Goal: Task Accomplishment & Management: Manage account settings

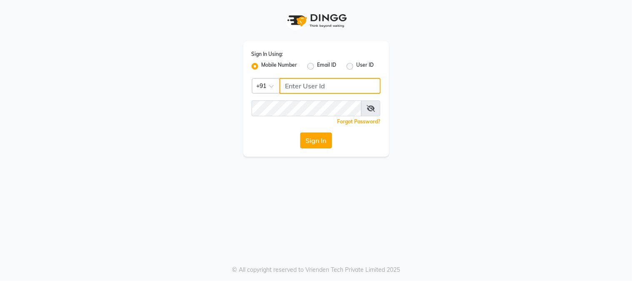
type input "8450977774"
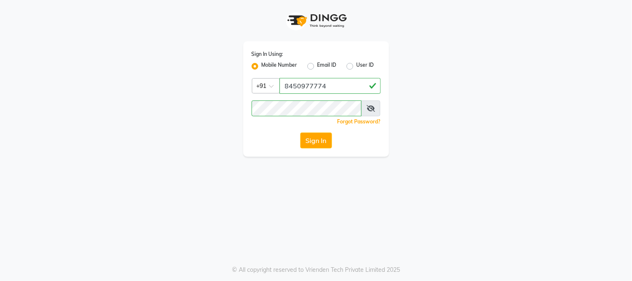
click at [324, 135] on button "Sign In" at bounding box center [316, 140] width 32 height 16
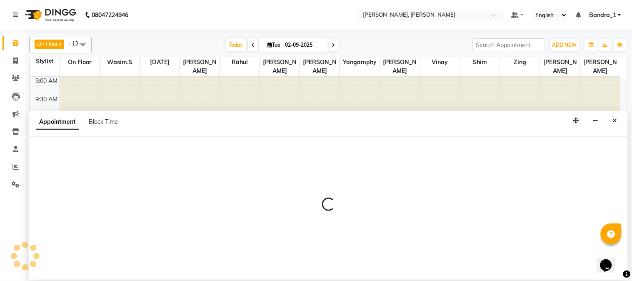
select select "88124"
select select "tentative"
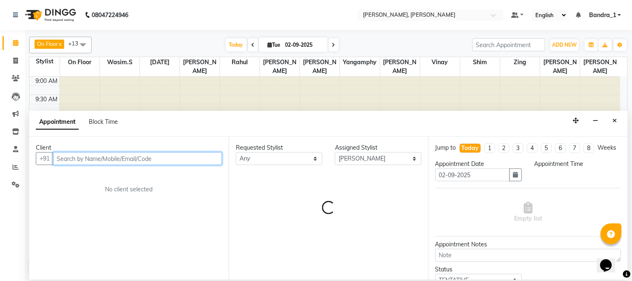
select select "660"
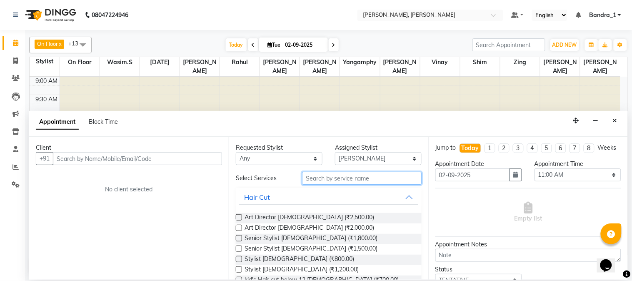
click at [318, 176] on input "text" at bounding box center [362, 178] width 120 height 13
type input "a"
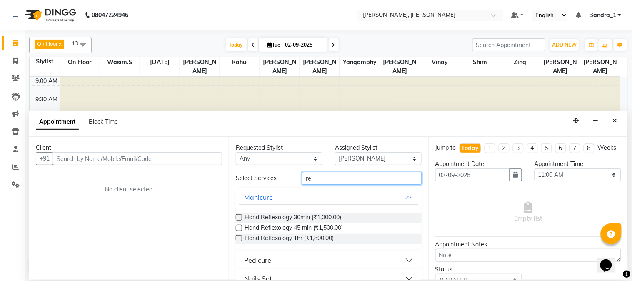
type input "r"
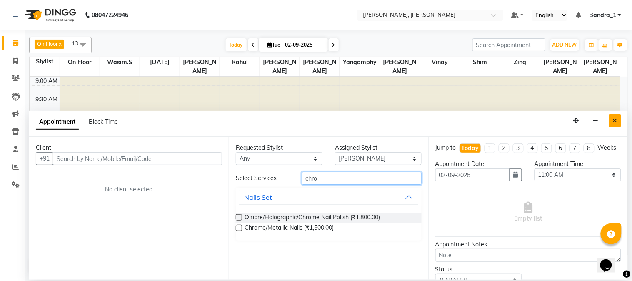
type input "chro"
drag, startPoint x: 611, startPoint y: 119, endPoint x: 604, endPoint y: 119, distance: 7.1
click at [612, 119] on button "Close" at bounding box center [615, 120] width 12 height 13
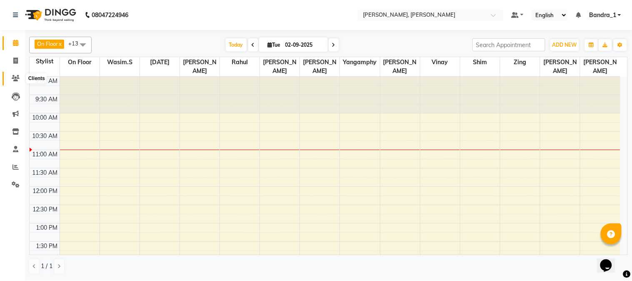
click at [20, 78] on span at bounding box center [15, 79] width 15 height 10
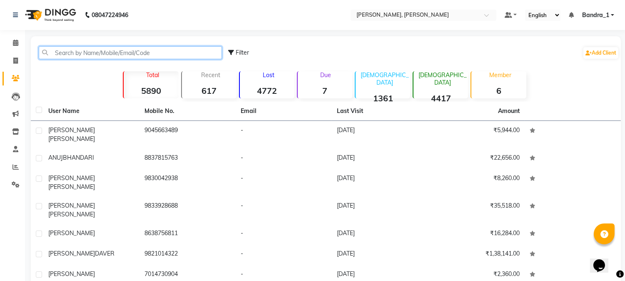
click at [60, 56] on input "text" at bounding box center [130, 52] width 183 height 13
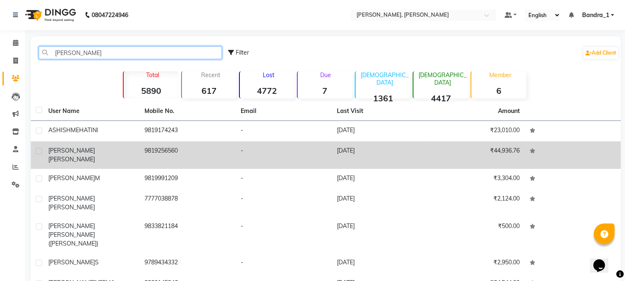
type input "[PERSON_NAME]"
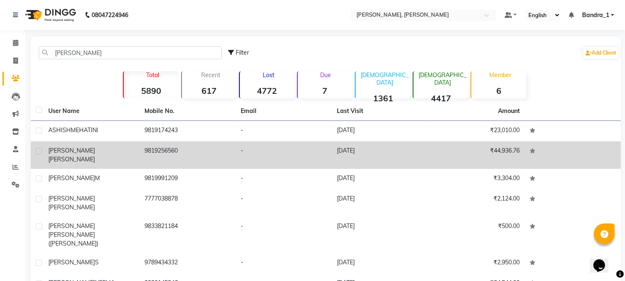
click at [61, 147] on span "[PERSON_NAME]" at bounding box center [71, 150] width 47 height 7
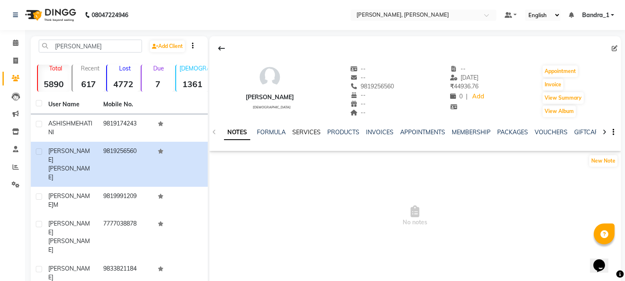
click at [310, 132] on link "SERVICES" at bounding box center [306, 131] width 28 height 7
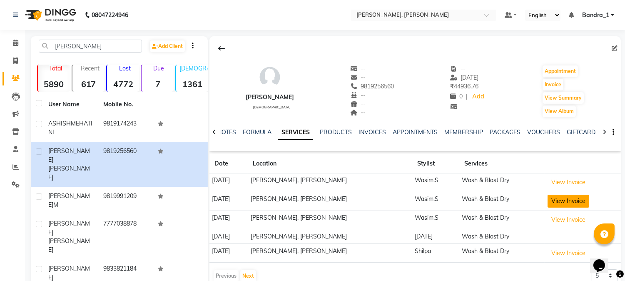
click at [559, 204] on button "View Invoice" at bounding box center [569, 200] width 42 height 13
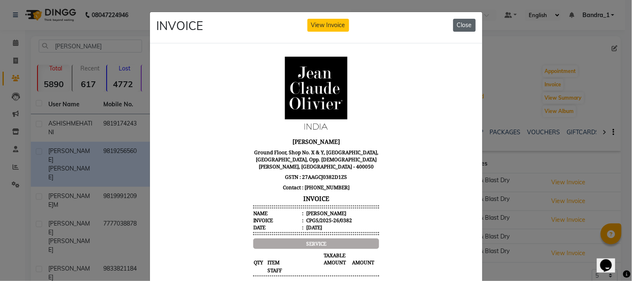
drag, startPoint x: 457, startPoint y: 27, endPoint x: 465, endPoint y: 27, distance: 8.0
click at [459, 26] on button "Close" at bounding box center [464, 25] width 22 height 13
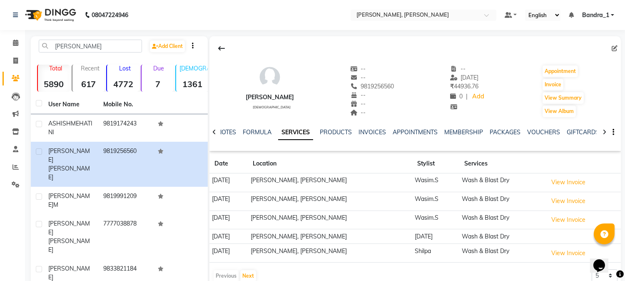
click at [571, 227] on td "View Invoice" at bounding box center [583, 219] width 76 height 19
click at [569, 222] on button "View Invoice" at bounding box center [569, 219] width 42 height 13
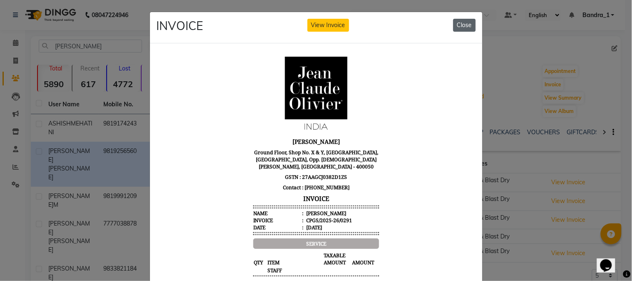
click at [457, 27] on button "Close" at bounding box center [464, 25] width 22 height 13
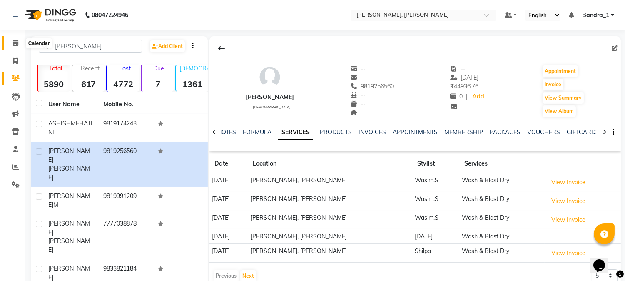
click at [16, 43] on icon at bounding box center [15, 43] width 5 height 6
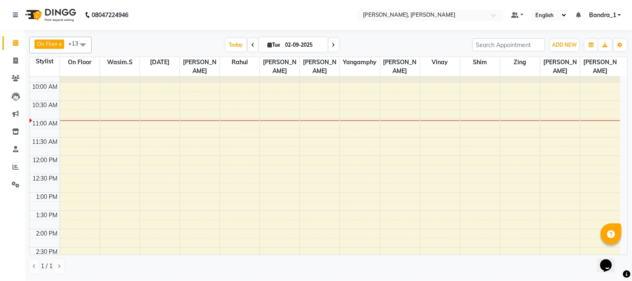
scroll to position [28, 0]
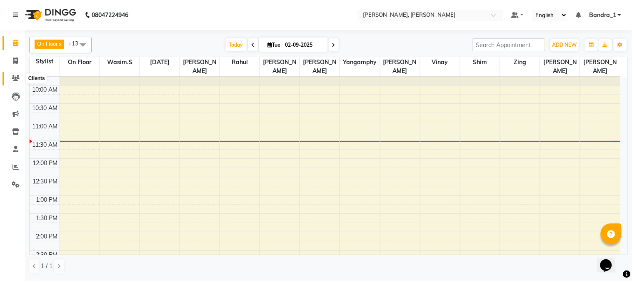
click at [17, 78] on icon at bounding box center [16, 78] width 8 height 6
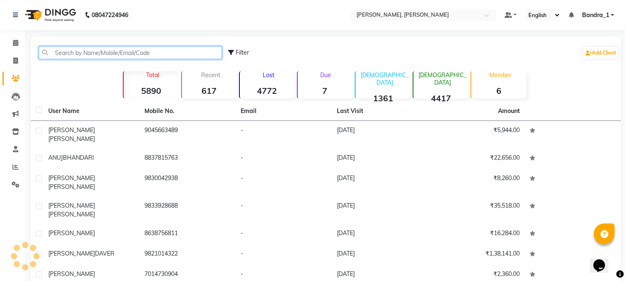
click at [64, 53] on input "text" at bounding box center [130, 52] width 183 height 13
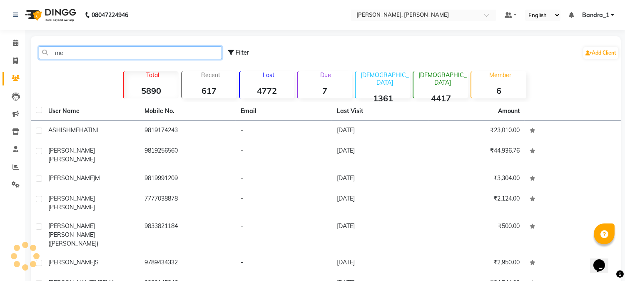
type input "m"
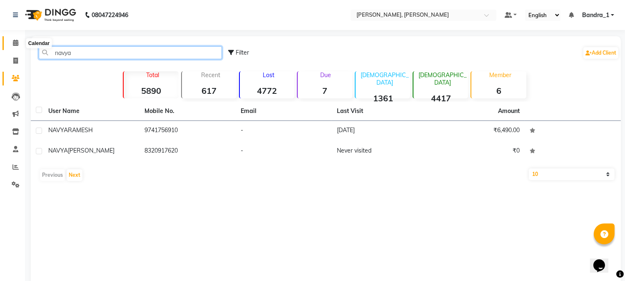
type input "navya"
click at [17, 44] on icon at bounding box center [15, 43] width 5 height 6
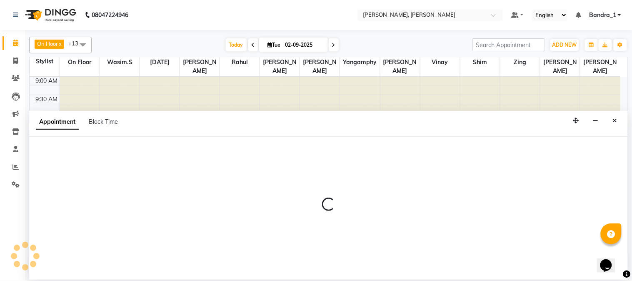
select select "64098"
select select "tentative"
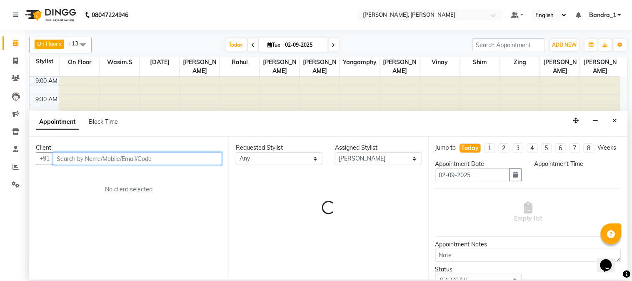
select select "645"
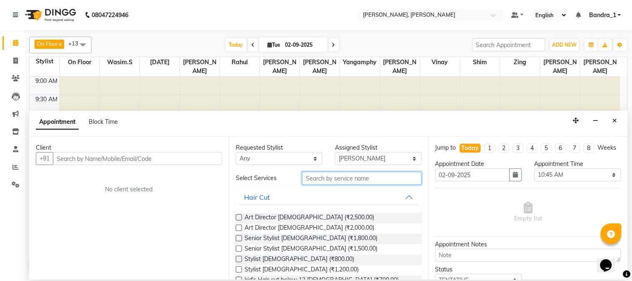
click at [343, 175] on input "text" at bounding box center [362, 178] width 120 height 13
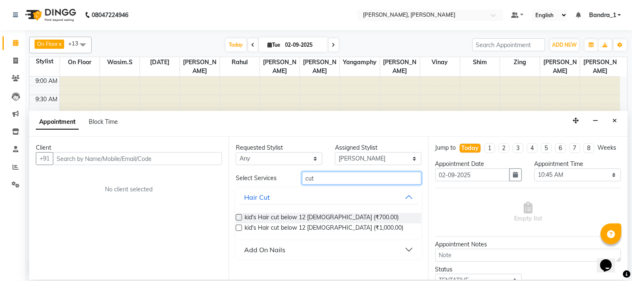
type input "cut"
click at [355, 244] on button "Add On Nails" at bounding box center [328, 249] width 179 height 15
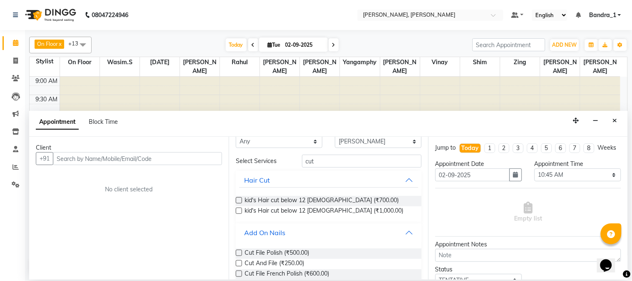
scroll to position [30, 0]
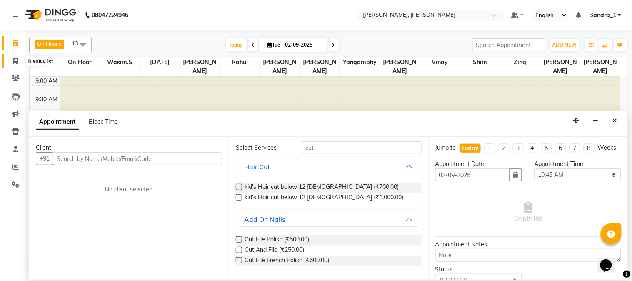
click at [16, 60] on icon at bounding box center [15, 60] width 5 height 6
select select "7997"
select select "service"
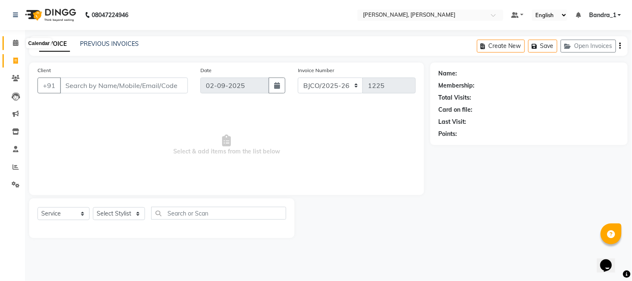
click at [11, 44] on span at bounding box center [15, 43] width 15 height 10
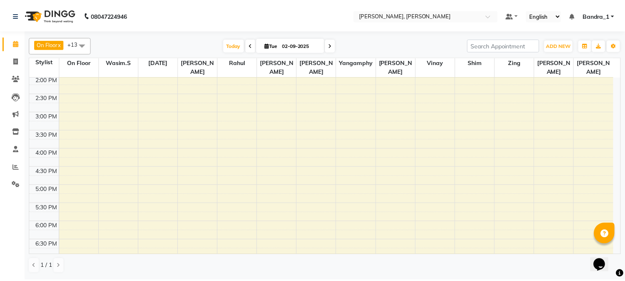
scroll to position [328, 0]
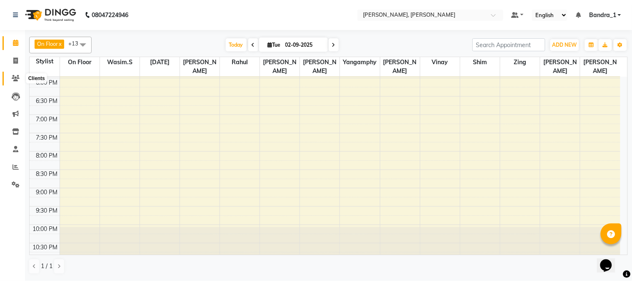
click at [17, 75] on icon at bounding box center [16, 78] width 8 height 6
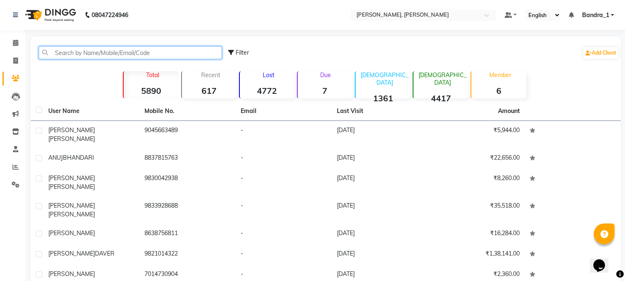
click at [94, 53] on input "text" at bounding box center [130, 52] width 183 height 13
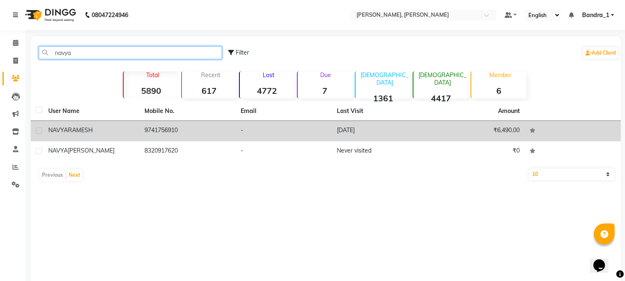
type input "navya"
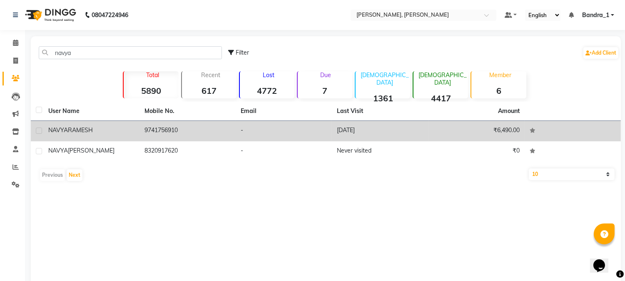
click at [64, 133] on span "NAVYA" at bounding box center [58, 129] width 20 height 7
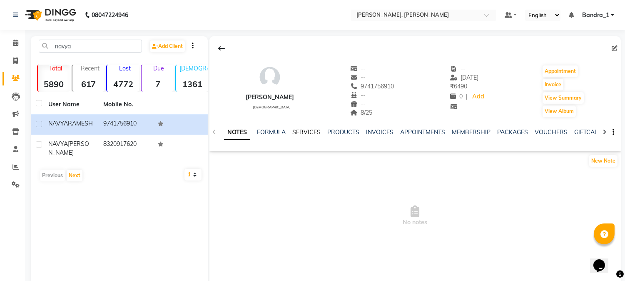
click at [307, 134] on link "SERVICES" at bounding box center [306, 131] width 28 height 7
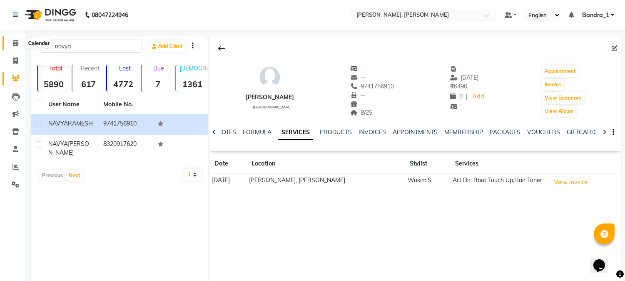
click at [17, 44] on icon at bounding box center [15, 43] width 5 height 6
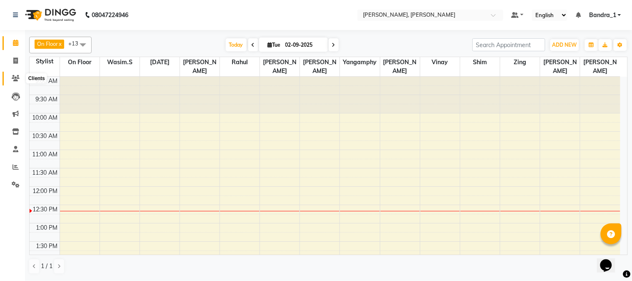
click at [10, 78] on span at bounding box center [15, 79] width 15 height 10
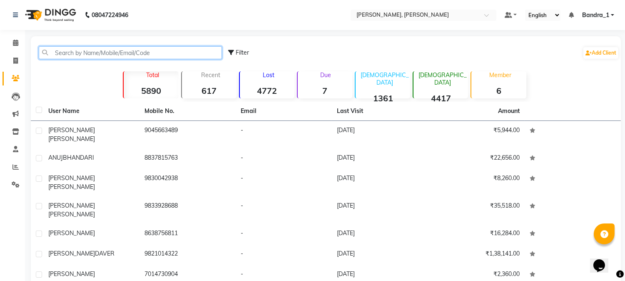
click at [82, 53] on input "text" at bounding box center [130, 52] width 183 height 13
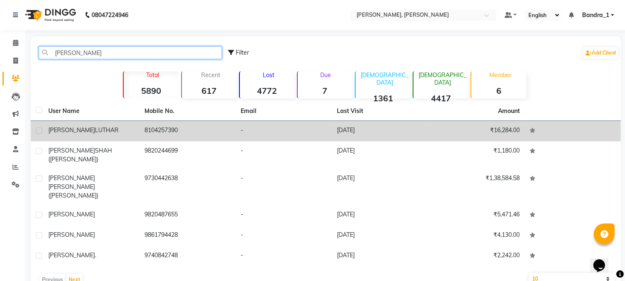
type input "[PERSON_NAME]"
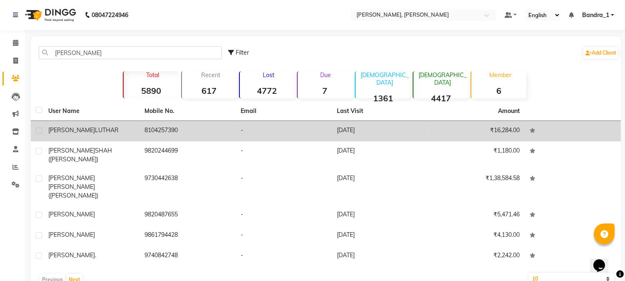
click at [95, 132] on span "LUTHAR" at bounding box center [107, 129] width 24 height 7
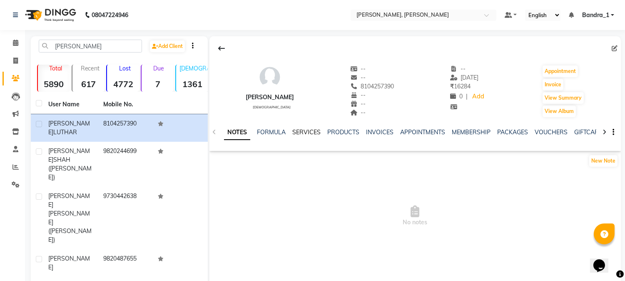
click at [308, 131] on link "SERVICES" at bounding box center [306, 131] width 28 height 7
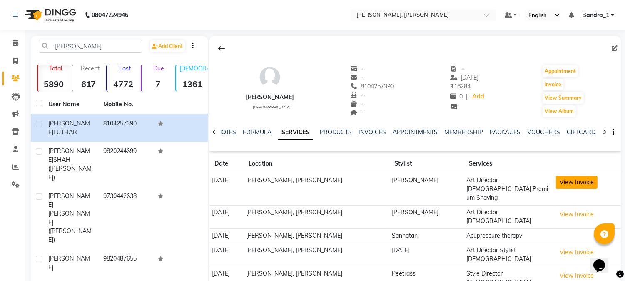
click at [584, 177] on button "View Invoice" at bounding box center [577, 182] width 42 height 13
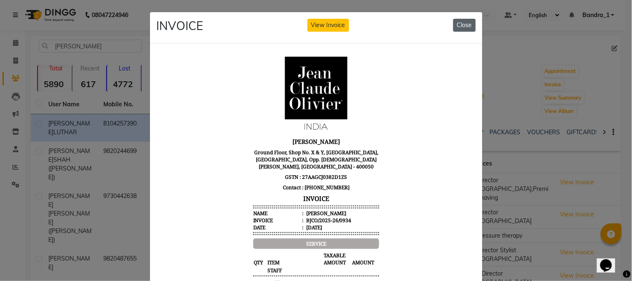
click at [458, 24] on button "Close" at bounding box center [464, 25] width 22 height 13
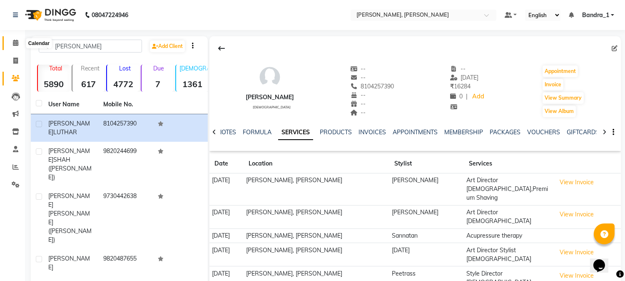
drag, startPoint x: 18, startPoint y: 44, endPoint x: 39, endPoint y: 44, distance: 20.8
click at [17, 44] on span at bounding box center [15, 43] width 15 height 10
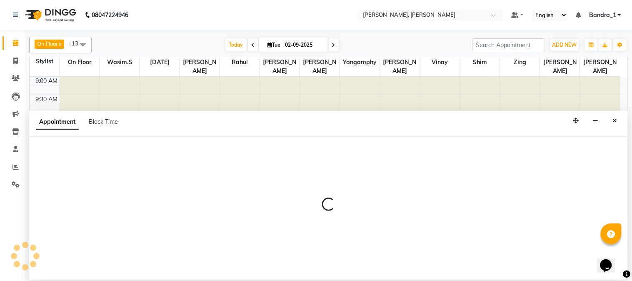
select select "23859"
select select "tentative"
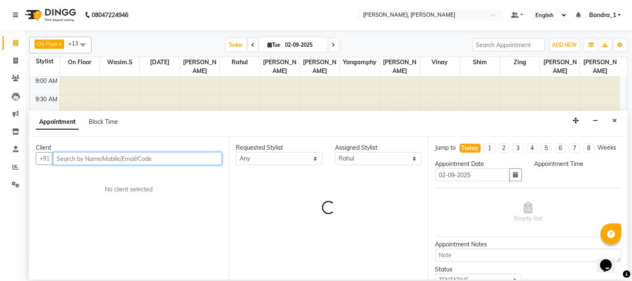
select select "690"
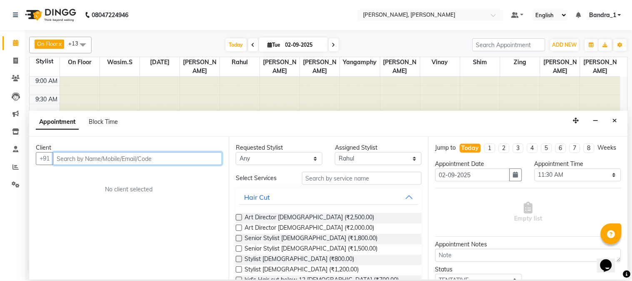
click at [89, 157] on input "text" at bounding box center [137, 158] width 169 height 13
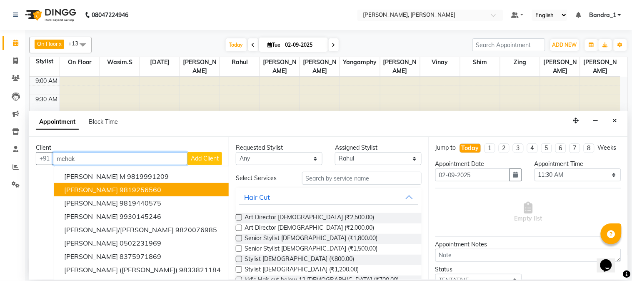
click at [92, 194] on button "[PERSON_NAME] 9819256560" at bounding box center [142, 189] width 177 height 13
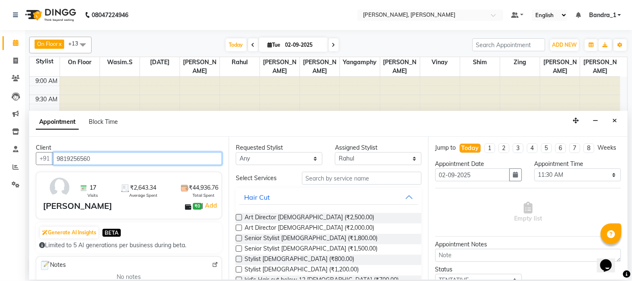
type input "9819256560"
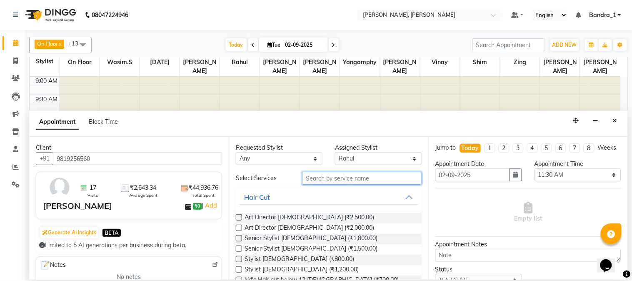
click at [360, 177] on input "text" at bounding box center [362, 178] width 120 height 13
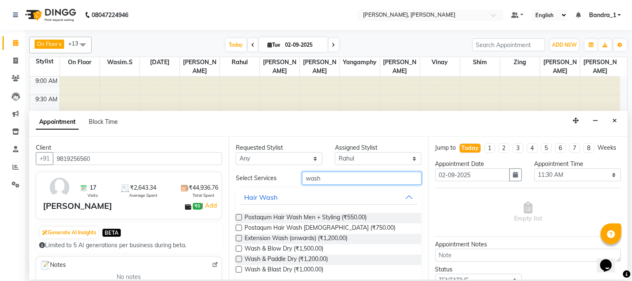
type input "wash"
click at [237, 269] on label at bounding box center [239, 269] width 6 height 6
click at [237, 269] on input "checkbox" at bounding box center [238, 269] width 5 height 5
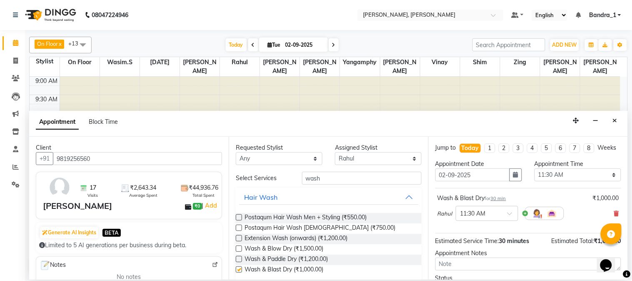
checkbox input "false"
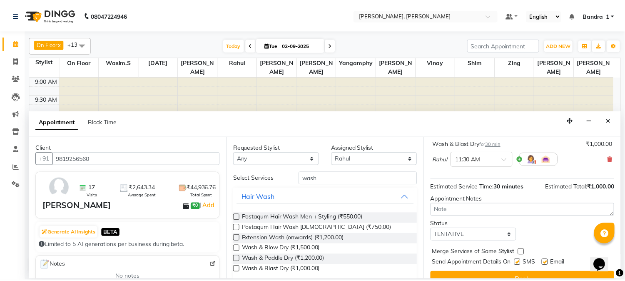
scroll to position [76, 0]
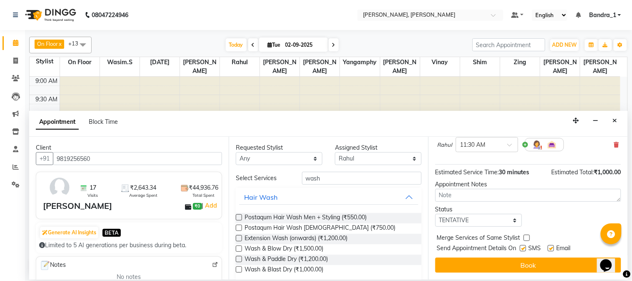
click at [522, 247] on label at bounding box center [523, 248] width 6 height 6
click at [522, 247] on input "checkbox" at bounding box center [522, 248] width 5 height 5
checkbox input "false"
click at [552, 249] on label at bounding box center [551, 248] width 6 height 6
click at [552, 249] on input "checkbox" at bounding box center [550, 248] width 5 height 5
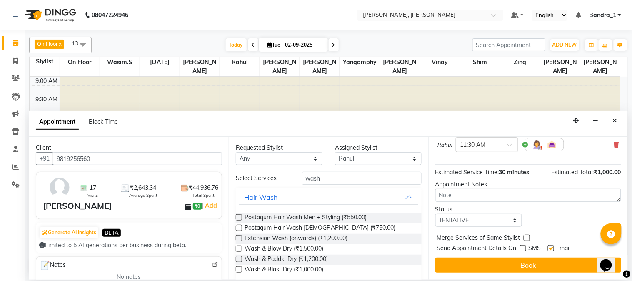
checkbox input "false"
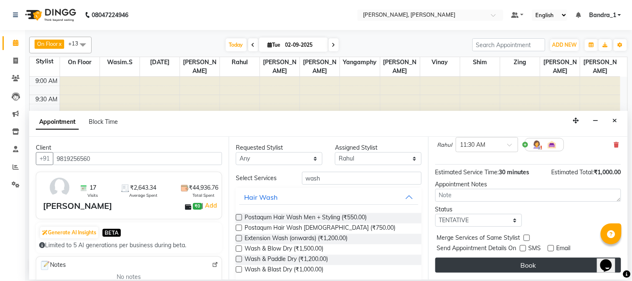
click at [551, 262] on button "Book" at bounding box center [528, 264] width 186 height 15
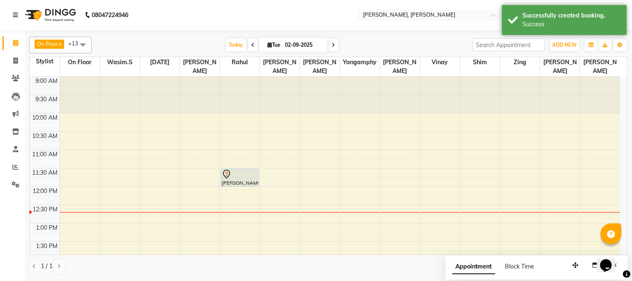
click at [242, 184] on div at bounding box center [239, 185] width 37 height 3
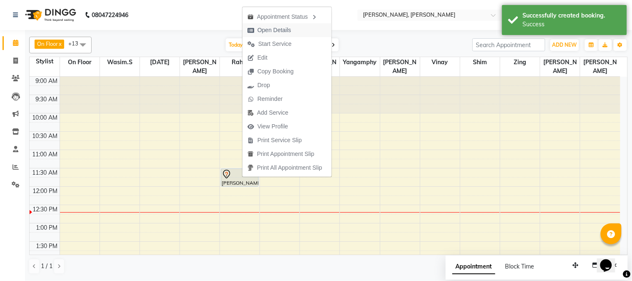
click at [281, 30] on span "Open Details" at bounding box center [274, 30] width 34 height 9
select select "7"
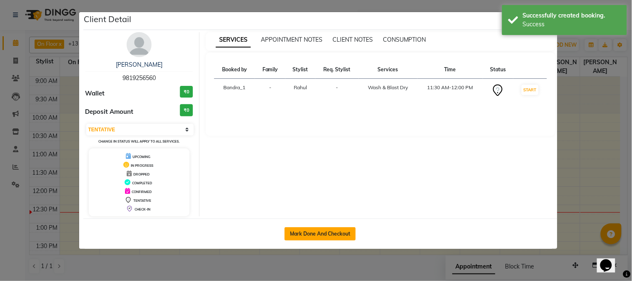
click at [312, 234] on button "Mark Done And Checkout" at bounding box center [319, 233] width 71 height 13
select select "service"
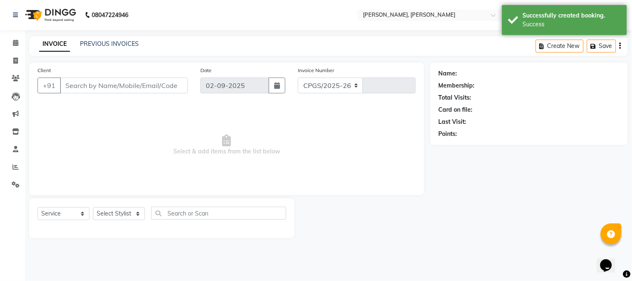
select select "7997"
type input "1225"
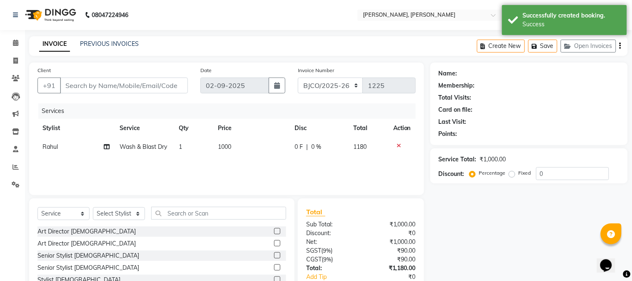
type input "9819256560"
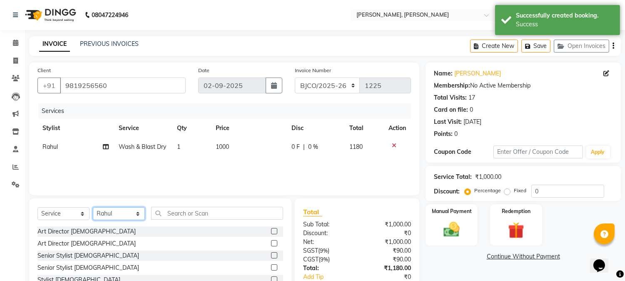
click at [111, 213] on select "Select Stylist [PERSON_NAME] [PERSON_NAME] Attham Bandra_1 Bandra_store [PERSON…" at bounding box center [119, 213] width 52 height 13
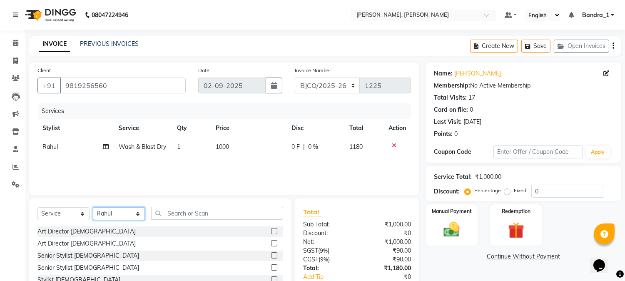
select select "84678"
click at [93, 207] on select "Select Stylist [PERSON_NAME] [PERSON_NAME] Attham Bandra_1 Bandra_store [PERSON…" at bounding box center [119, 213] width 52 height 13
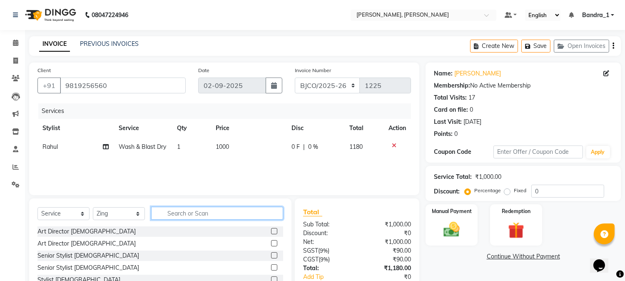
click at [191, 219] on input "text" at bounding box center [217, 213] width 132 height 13
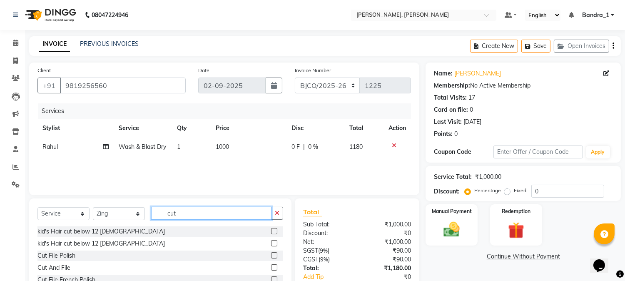
type input "cut"
click at [274, 263] on div at bounding box center [277, 267] width 12 height 10
click at [274, 265] on label at bounding box center [274, 267] width 6 height 6
click at [274, 265] on input "checkbox" at bounding box center [273, 267] width 5 height 5
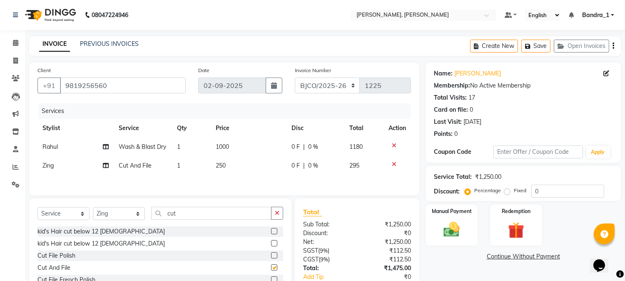
checkbox input "false"
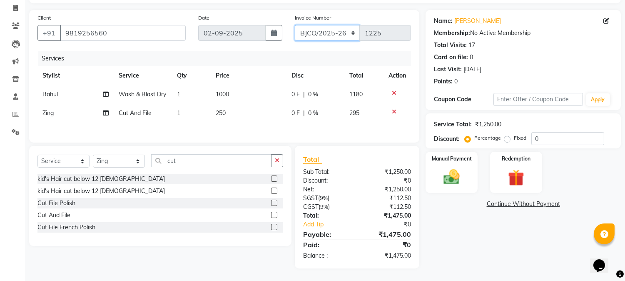
click at [340, 26] on select "CPGS/2025-26 BJCO/2025-26 Pre/2025" at bounding box center [327, 33] width 65 height 16
select select "7998"
click at [295, 25] on select "CPGS/2025-26 BJCO/2025-26 Pre/2025" at bounding box center [327, 33] width 65 height 16
type input "0424"
click at [444, 170] on img at bounding box center [451, 177] width 27 height 20
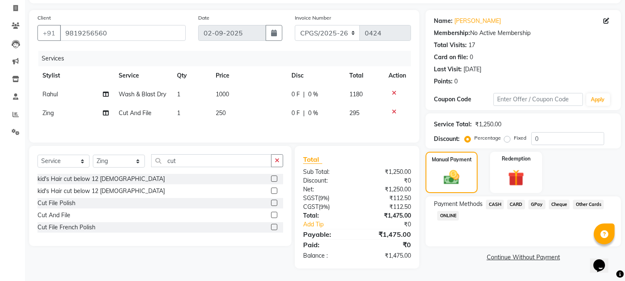
click at [501, 199] on span "CASH" at bounding box center [495, 204] width 18 height 10
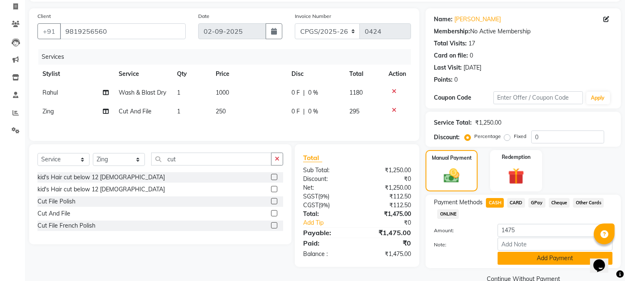
click at [528, 255] on button "Add Payment" at bounding box center [555, 258] width 115 height 13
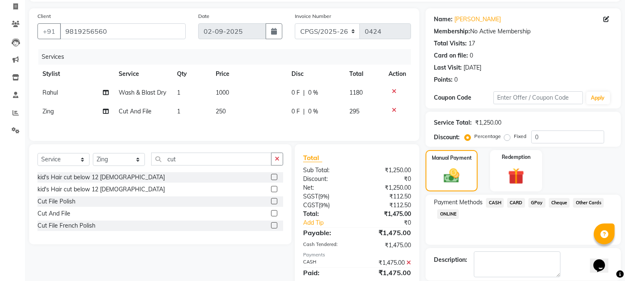
scroll to position [94, 0]
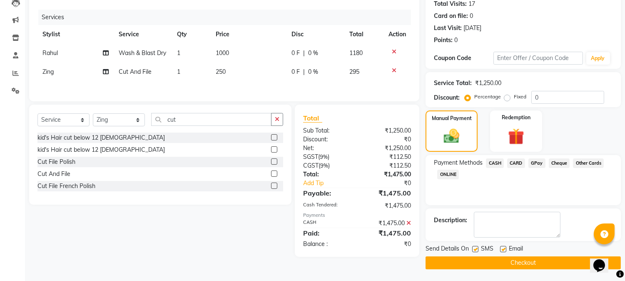
click at [502, 249] on label at bounding box center [503, 249] width 6 height 6
click at [502, 249] on input "checkbox" at bounding box center [502, 249] width 5 height 5
checkbox input "false"
click at [477, 250] on label at bounding box center [475, 249] width 6 height 6
click at [477, 250] on input "checkbox" at bounding box center [474, 249] width 5 height 5
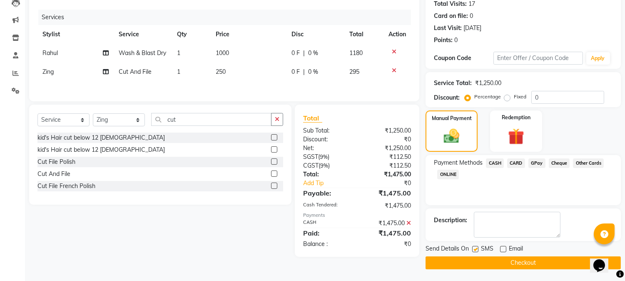
checkbox input "false"
click at [480, 258] on button "Checkout" at bounding box center [523, 262] width 195 height 13
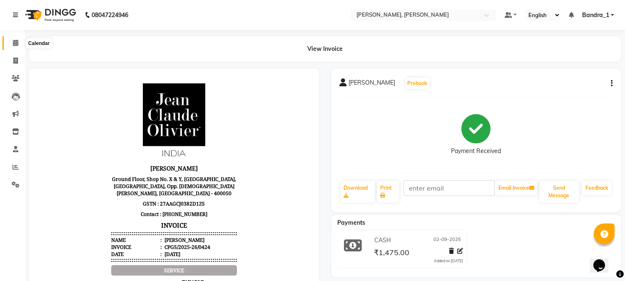
click at [16, 42] on icon at bounding box center [15, 43] width 5 height 6
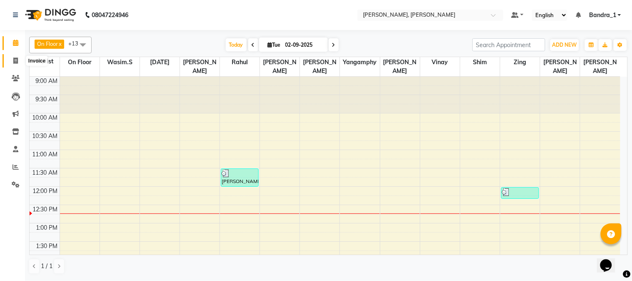
click at [15, 60] on icon at bounding box center [15, 60] width 5 height 6
select select "7997"
select select "service"
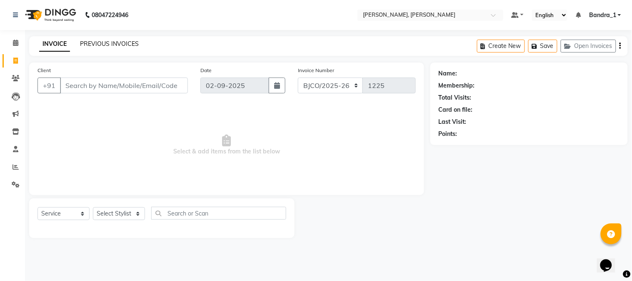
click at [123, 42] on link "PREVIOUS INVOICES" at bounding box center [109, 43] width 59 height 7
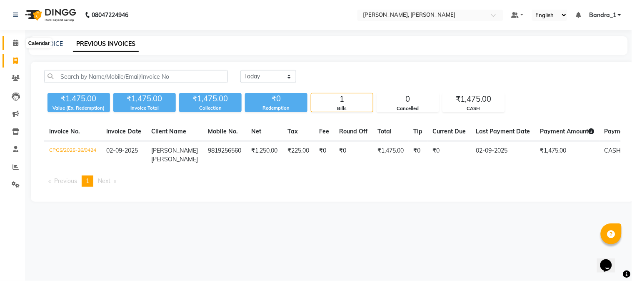
click at [15, 42] on icon at bounding box center [15, 43] width 5 height 6
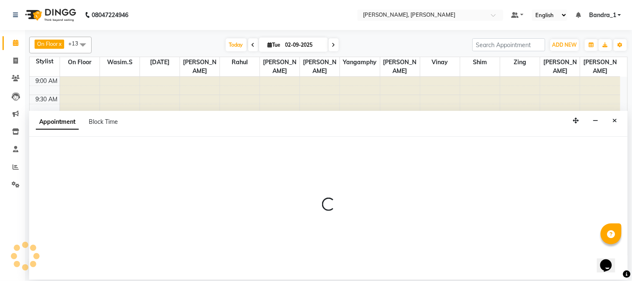
select select "58043"
select select "tentative"
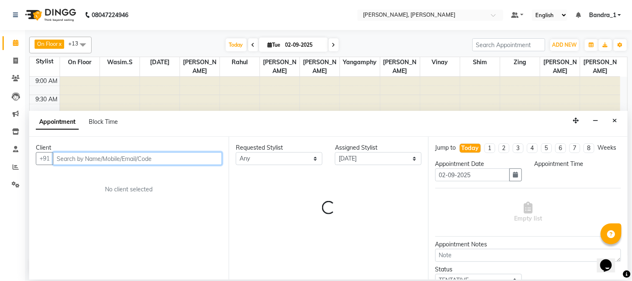
select select "705"
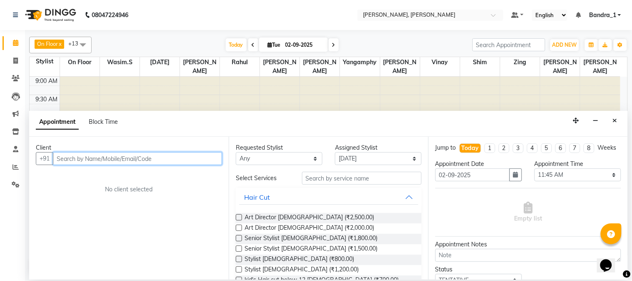
click at [81, 159] on input "text" at bounding box center [137, 158] width 169 height 13
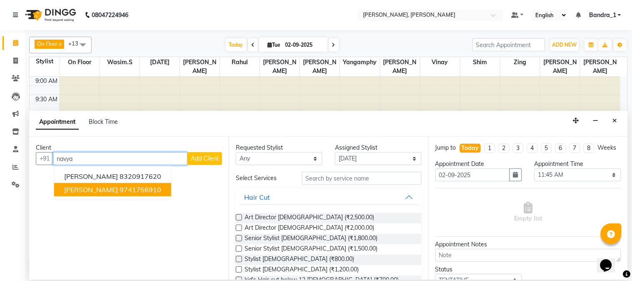
drag, startPoint x: 82, startPoint y: 190, endPoint x: 122, endPoint y: 189, distance: 40.0
click at [82, 191] on span "[PERSON_NAME]" at bounding box center [91, 189] width 54 height 8
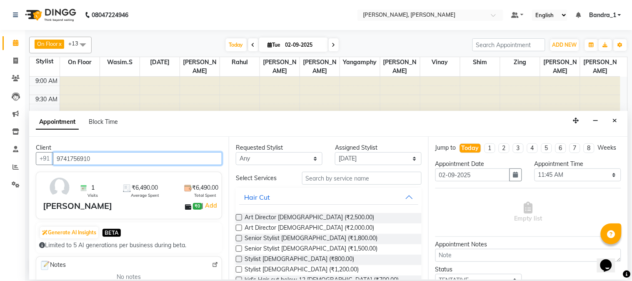
type input "9741756910"
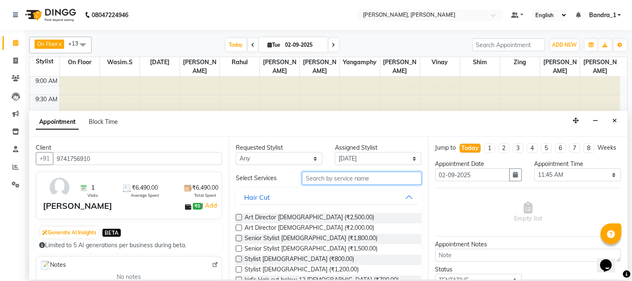
click at [317, 180] on input "text" at bounding box center [362, 178] width 120 height 13
click at [239, 217] on label at bounding box center [239, 217] width 6 height 6
click at [239, 217] on input "checkbox" at bounding box center [238, 217] width 5 height 5
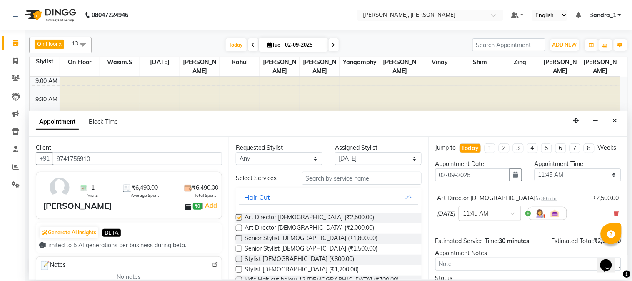
checkbox input "false"
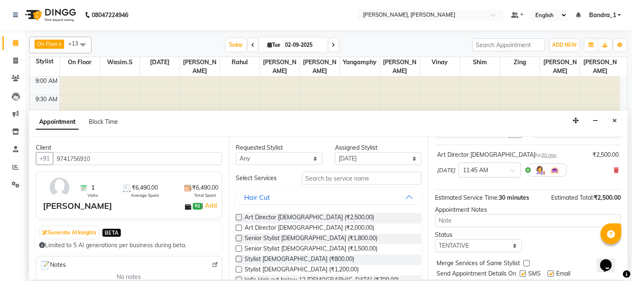
scroll to position [76, 0]
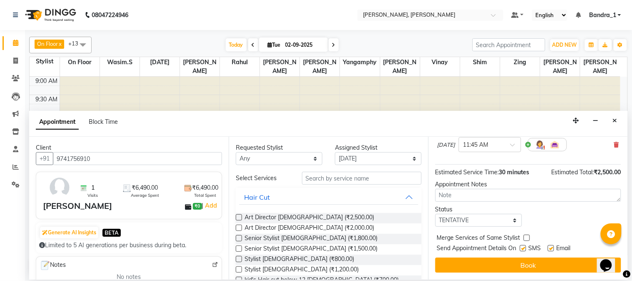
click at [526, 249] on label at bounding box center [523, 248] width 6 height 6
click at [525, 249] on input "checkbox" at bounding box center [522, 248] width 5 height 5
checkbox input "false"
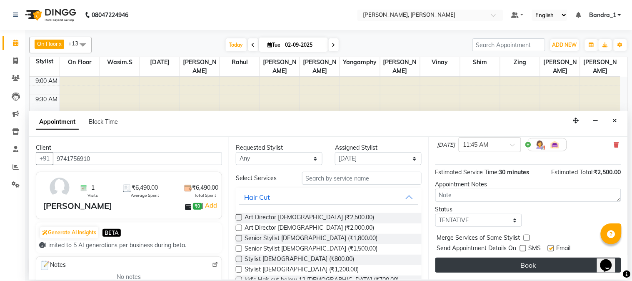
drag, startPoint x: 551, startPoint y: 247, endPoint x: 541, endPoint y: 272, distance: 28.0
click at [551, 249] on label at bounding box center [551, 248] width 6 height 6
click at [551, 249] on input "checkbox" at bounding box center [550, 248] width 5 height 5
checkbox input "false"
click at [541, 272] on button "Book" at bounding box center [528, 264] width 186 height 15
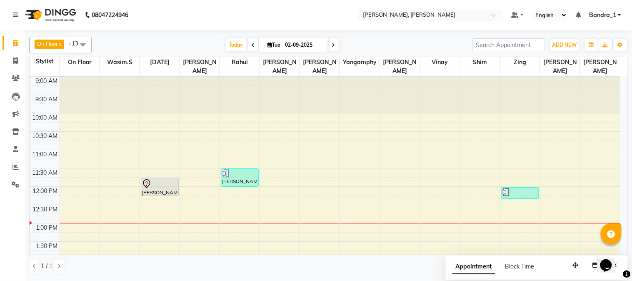
click at [17, 53] on li "Invoice" at bounding box center [12, 61] width 25 height 18
click at [17, 60] on icon at bounding box center [15, 60] width 5 height 6
select select "service"
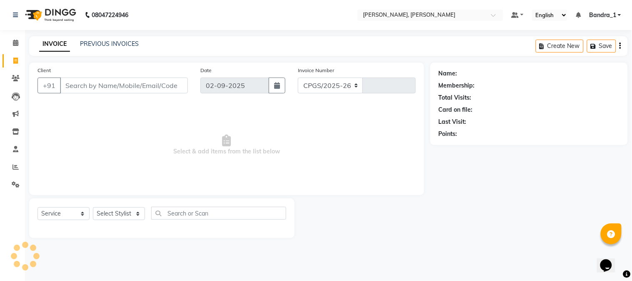
select select "7997"
type input "1225"
click at [110, 48] on div "PREVIOUS INVOICES" at bounding box center [109, 44] width 59 height 9
click at [110, 48] on div "INVOICE PREVIOUS INVOICES" at bounding box center [89, 45] width 120 height 10
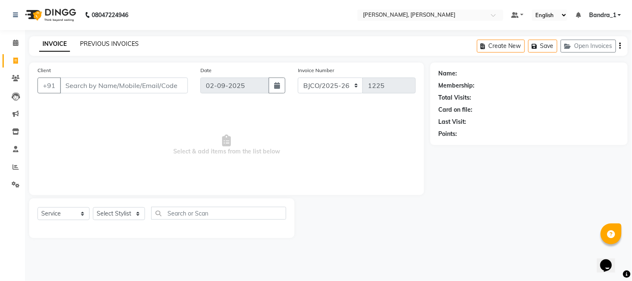
click at [117, 44] on link "PREVIOUS INVOICES" at bounding box center [109, 43] width 59 height 7
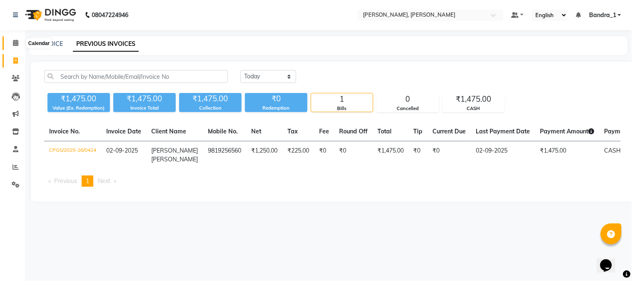
click at [18, 47] on span at bounding box center [15, 43] width 15 height 10
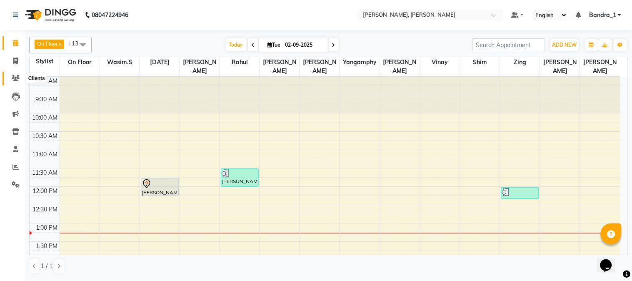
click at [15, 77] on icon at bounding box center [16, 78] width 8 height 6
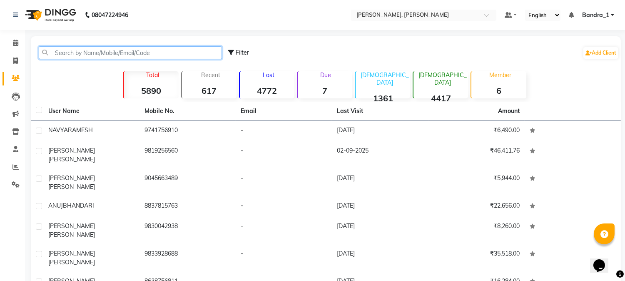
click at [85, 52] on input "text" at bounding box center [130, 52] width 183 height 13
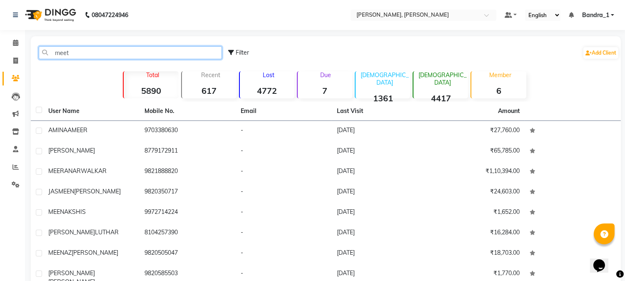
type input "[PERSON_NAME]"
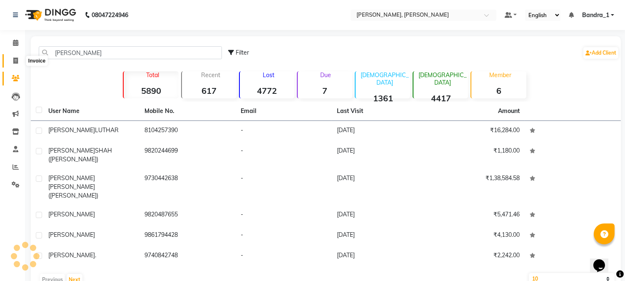
click at [17, 63] on icon at bounding box center [15, 60] width 5 height 6
select select "service"
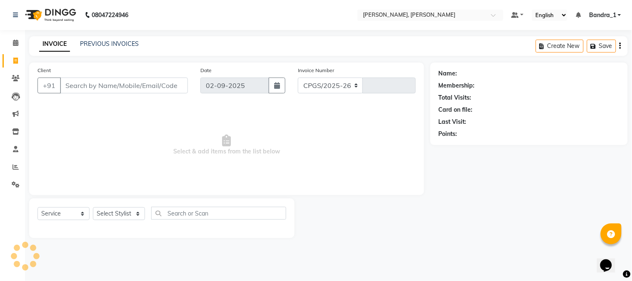
select select "7997"
type input "1225"
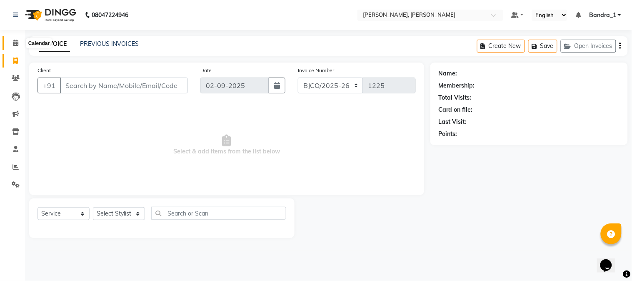
click at [12, 39] on span at bounding box center [15, 43] width 15 height 10
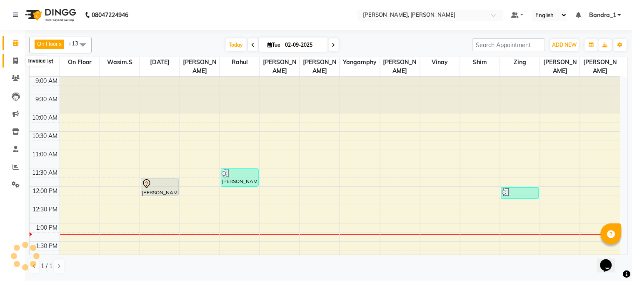
click at [15, 60] on icon at bounding box center [15, 60] width 5 height 6
select select "service"
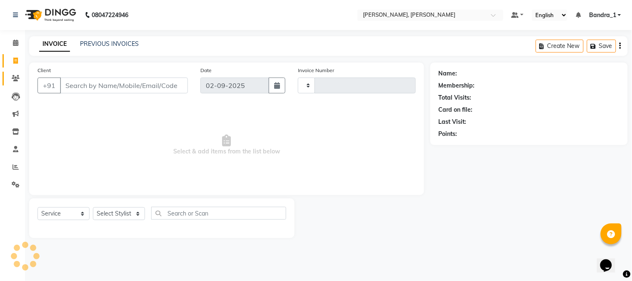
type input "1225"
select select "7997"
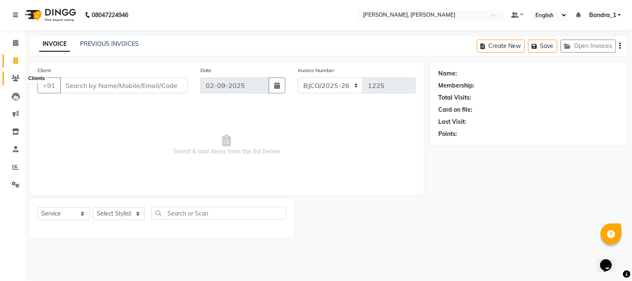
click at [17, 77] on icon at bounding box center [16, 78] width 8 height 6
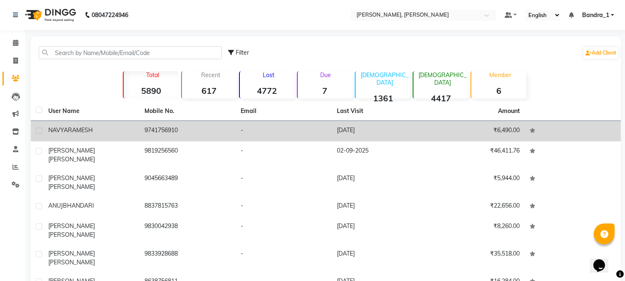
drag, startPoint x: 87, startPoint y: 125, endPoint x: 189, endPoint y: 118, distance: 102.3
click at [90, 124] on td "[PERSON_NAME]" at bounding box center [91, 131] width 96 height 20
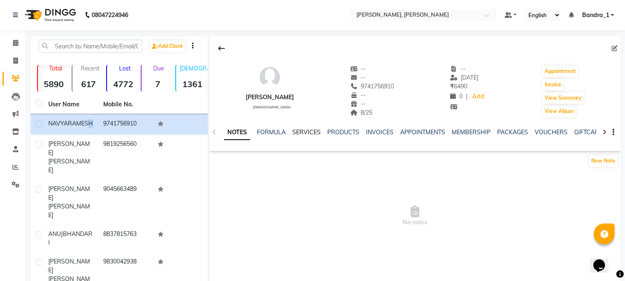
drag, startPoint x: 307, startPoint y: 132, endPoint x: 413, endPoint y: 136, distance: 106.3
click at [308, 131] on link "SERVICES" at bounding box center [306, 131] width 28 height 7
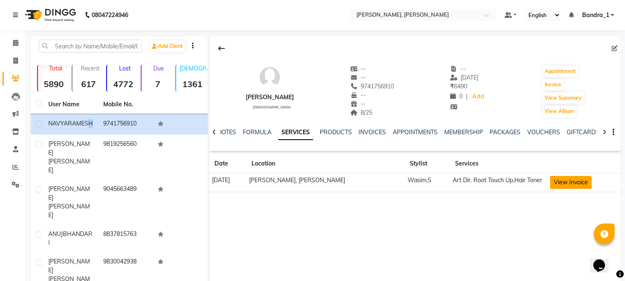
click at [579, 184] on button "View Invoice" at bounding box center [571, 182] width 42 height 13
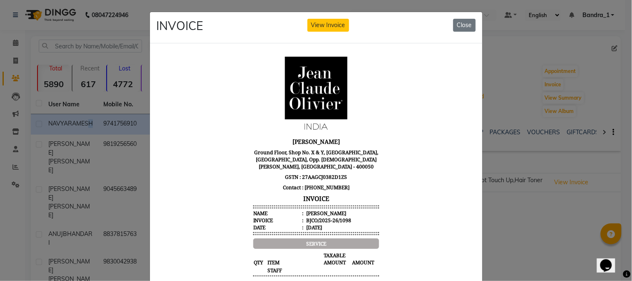
drag, startPoint x: 464, startPoint y: 26, endPoint x: 434, endPoint y: 37, distance: 31.0
click at [464, 27] on button "Close" at bounding box center [464, 25] width 22 height 13
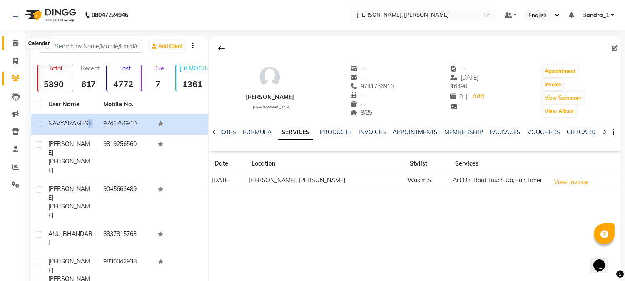
click at [11, 40] on span at bounding box center [15, 43] width 15 height 10
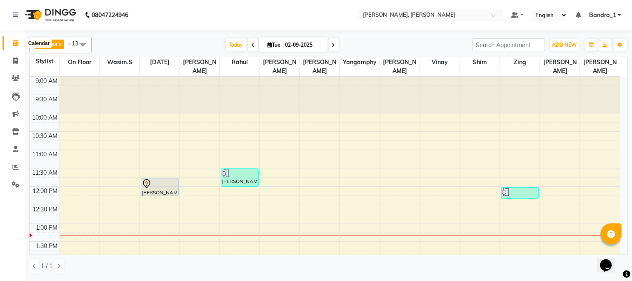
click at [15, 43] on icon at bounding box center [15, 43] width 5 height 6
click at [17, 74] on span at bounding box center [15, 79] width 15 height 10
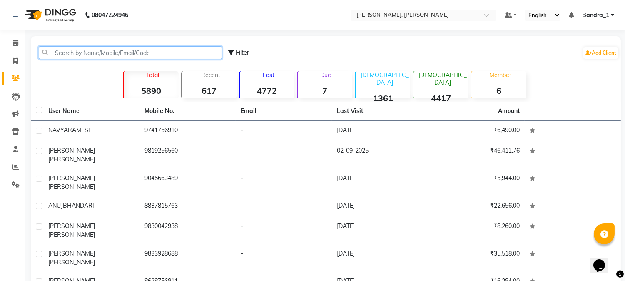
click at [96, 53] on input "text" at bounding box center [130, 52] width 183 height 13
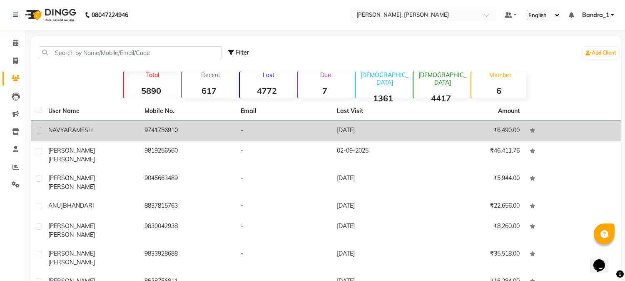
click at [73, 134] on div "[PERSON_NAME]" at bounding box center [91, 130] width 86 height 9
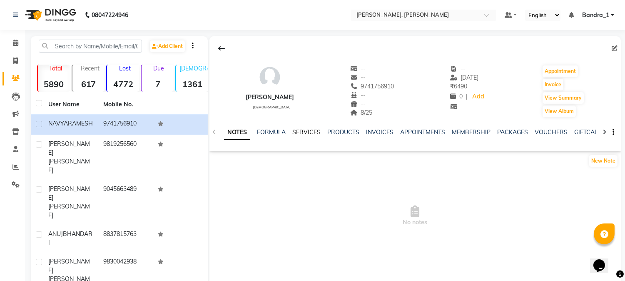
click at [305, 134] on link "SERVICES" at bounding box center [306, 131] width 28 height 7
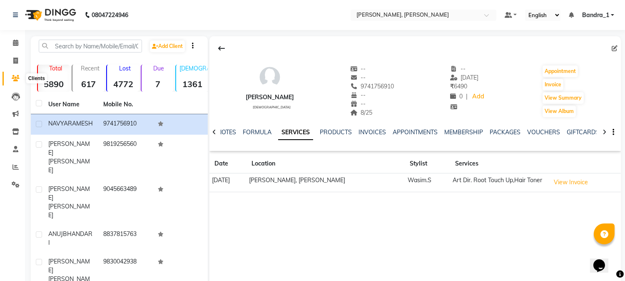
click at [19, 74] on span at bounding box center [15, 79] width 15 height 10
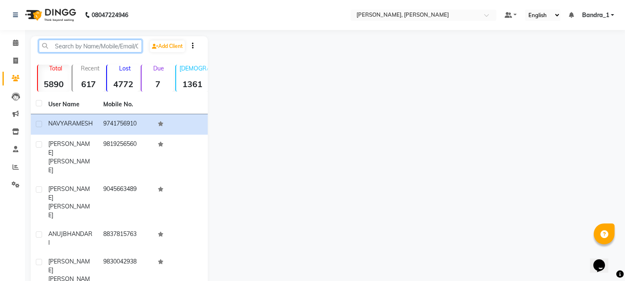
click at [62, 44] on input "text" at bounding box center [90, 46] width 103 height 13
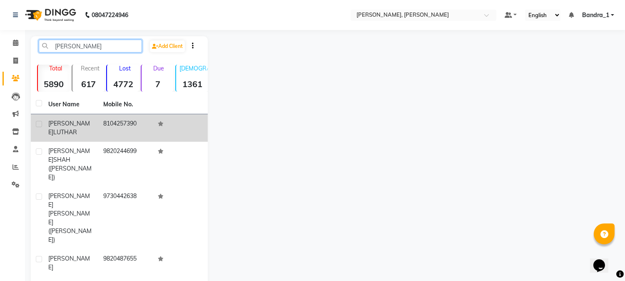
type input "[PERSON_NAME]"
click at [60, 124] on span "[PERSON_NAME]" at bounding box center [69, 128] width 42 height 16
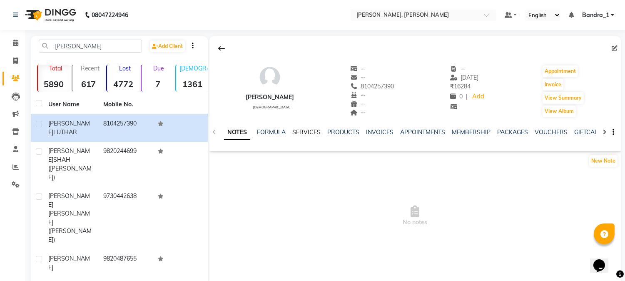
click at [312, 134] on link "SERVICES" at bounding box center [306, 131] width 28 height 7
